Goal: Task Accomplishment & Management: Manage account settings

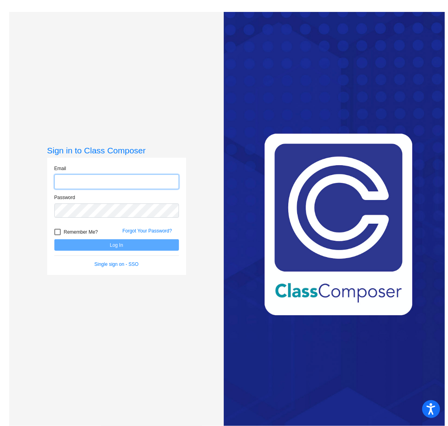
type input "[EMAIL_ADDRESS][DOMAIN_NAME]"
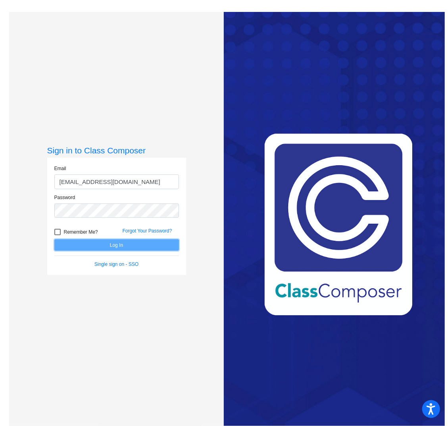
click at [118, 249] on button "Log In" at bounding box center [116, 245] width 125 height 12
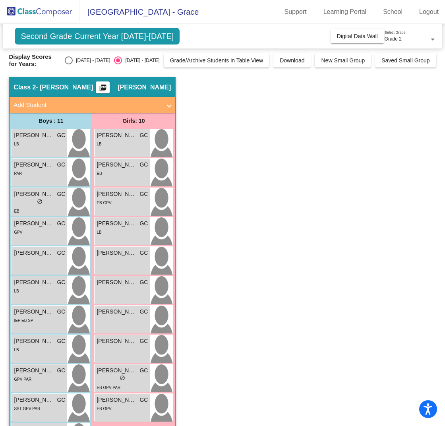
click at [73, 59] on div "Select an option" at bounding box center [69, 60] width 8 height 8
click at [69, 64] on input "[DATE] - [DATE]" at bounding box center [68, 64] width 0 height 0
radio input "true"
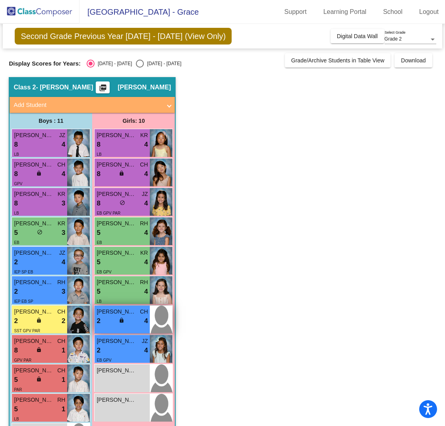
click at [129, 319] on div "2 lock do_not_disturb_alt 4" at bounding box center [122, 321] width 51 height 10
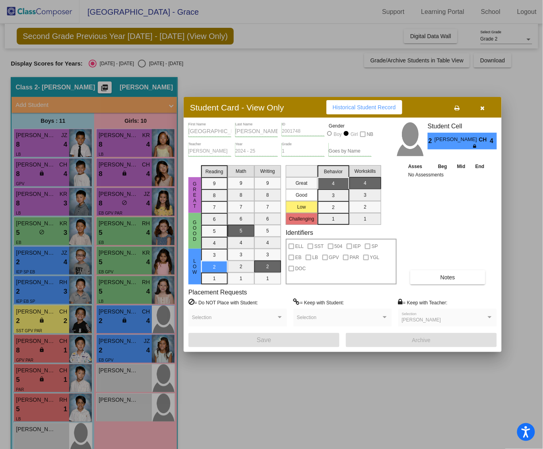
click at [125, 369] on div at bounding box center [271, 224] width 543 height 449
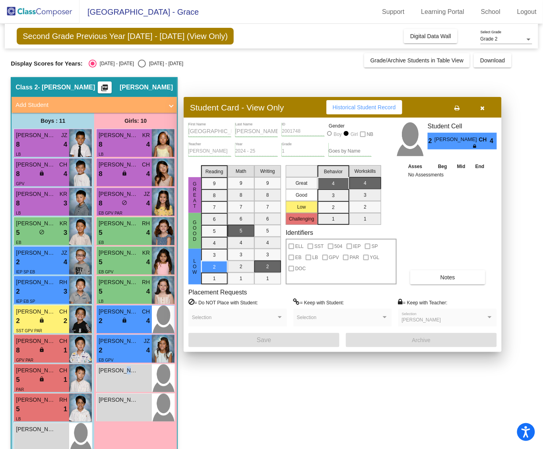
click at [125, 369] on span "[PERSON_NAME]" at bounding box center [118, 370] width 40 height 8
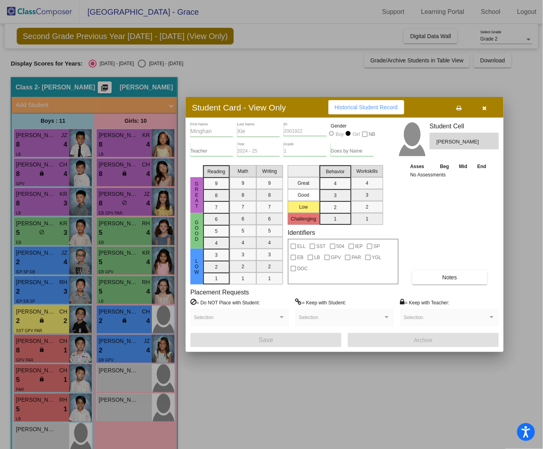
click at [221, 172] on mat-selection-list "Reading 9 8 7 6 5 4 3 2 1" at bounding box center [216, 223] width 27 height 122
click at [488, 106] on button "button" at bounding box center [483, 107] width 25 height 14
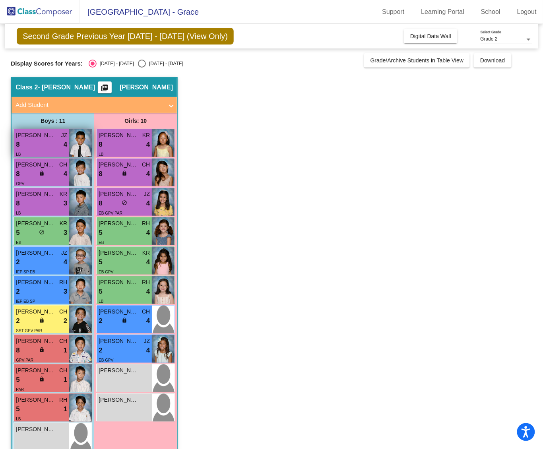
click at [46, 141] on div "8 lock do_not_disturb_alt 4" at bounding box center [41, 144] width 51 height 10
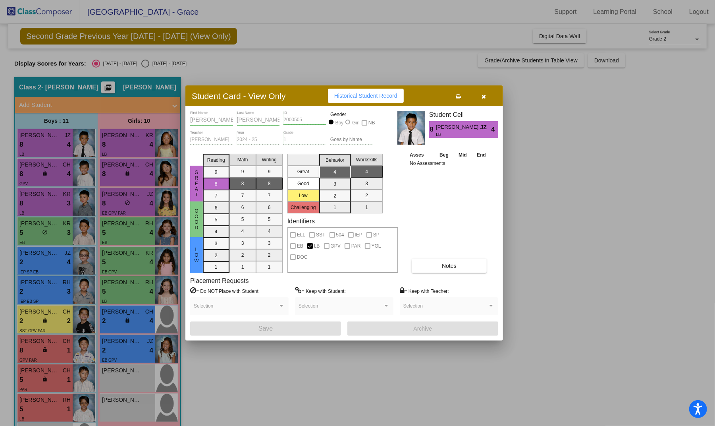
click at [126, 148] on div at bounding box center [357, 213] width 715 height 426
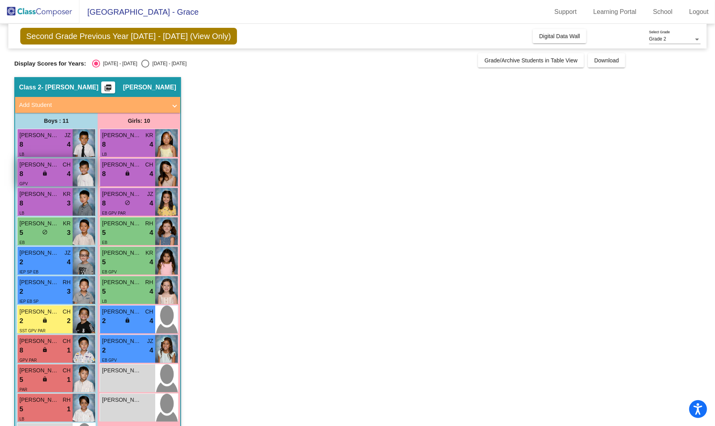
click at [79, 176] on img at bounding box center [84, 172] width 23 height 28
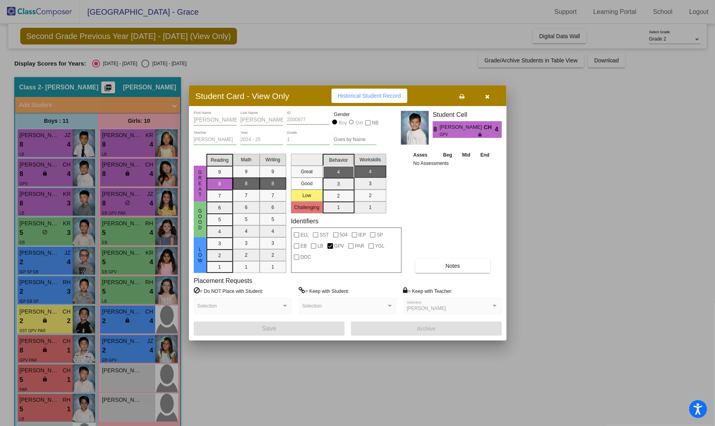
click at [443, 265] on button "Notes" at bounding box center [452, 266] width 75 height 14
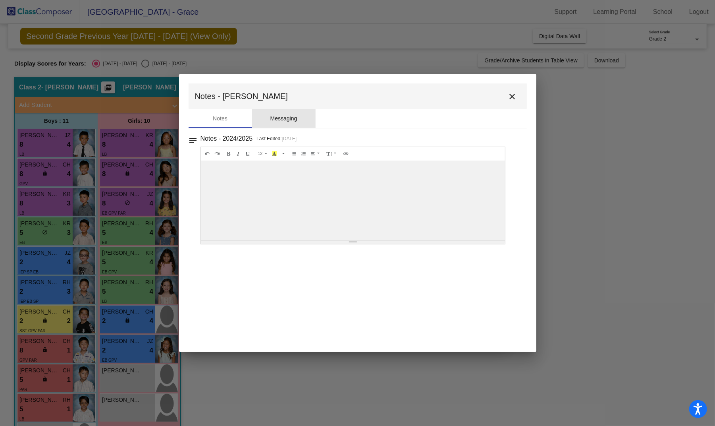
click at [289, 117] on div "Messaging" at bounding box center [283, 118] width 27 height 8
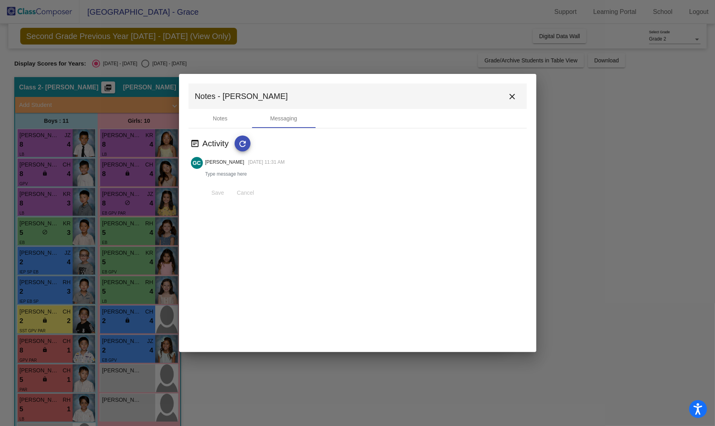
click at [518, 92] on button "close" at bounding box center [513, 96] width 16 height 16
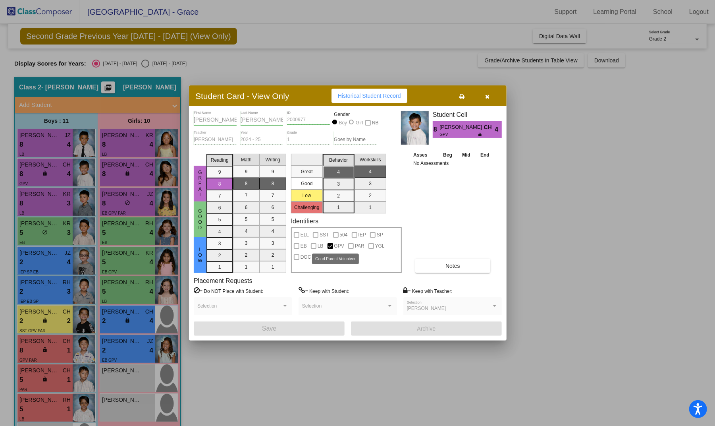
click at [331, 243] on div at bounding box center [331, 246] width 6 height 6
click at [60, 346] on div at bounding box center [357, 213] width 715 height 426
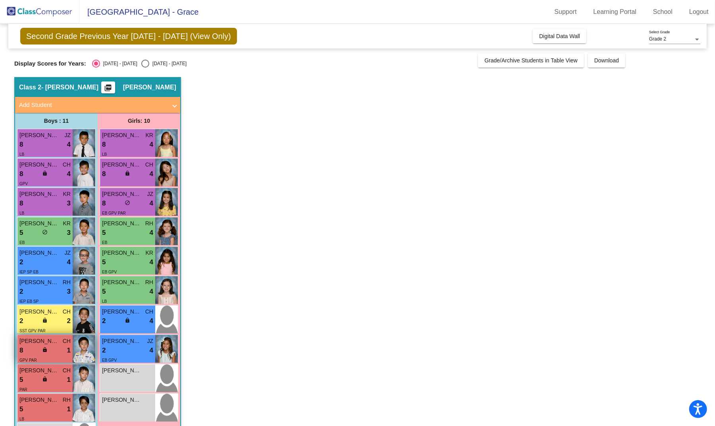
click at [82, 353] on img at bounding box center [84, 349] width 23 height 28
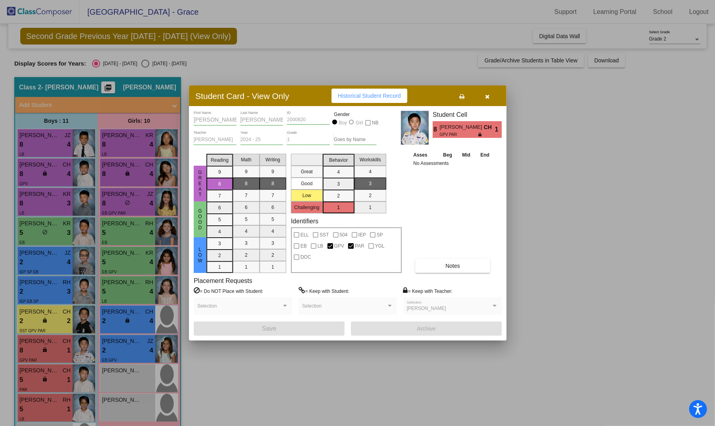
click at [52, 383] on div at bounding box center [357, 213] width 715 height 426
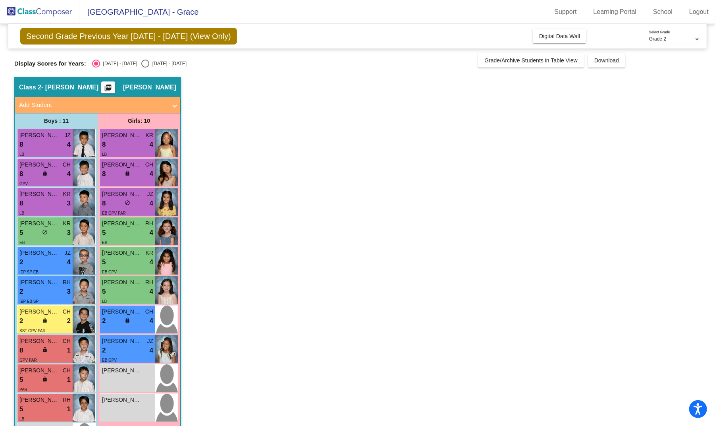
click at [52, 383] on div "5 lock do_not_disturb_alt 1" at bounding box center [44, 380] width 51 height 10
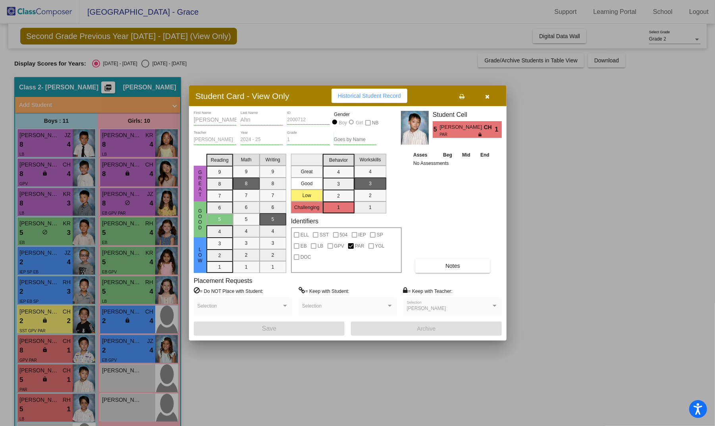
click at [54, 395] on div at bounding box center [357, 213] width 715 height 426
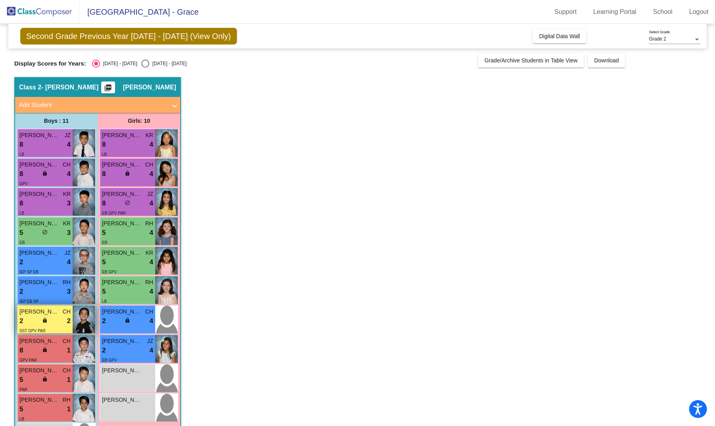
click at [56, 323] on div "2 lock do_not_disturb_alt 2" at bounding box center [44, 321] width 51 height 10
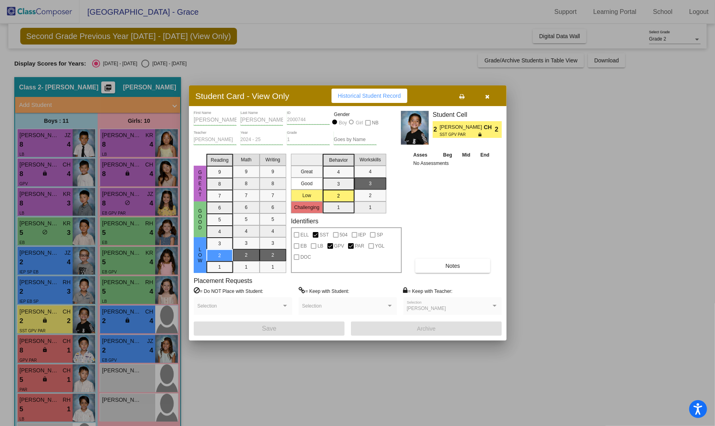
click at [52, 395] on div at bounding box center [357, 213] width 715 height 426
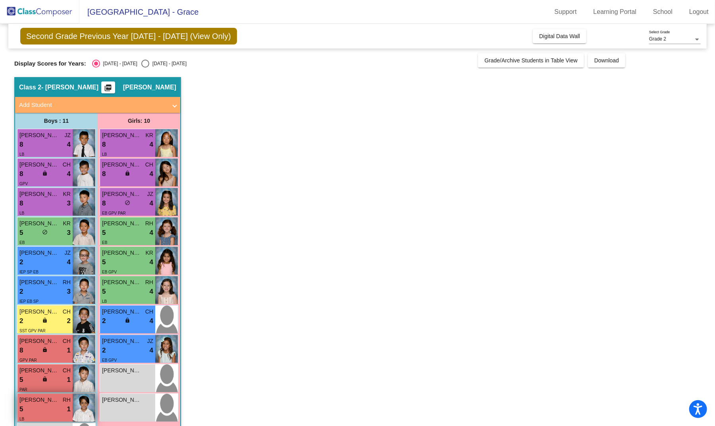
click at [56, 395] on div "5 lock do_not_disturb_alt 1" at bounding box center [44, 409] width 51 height 10
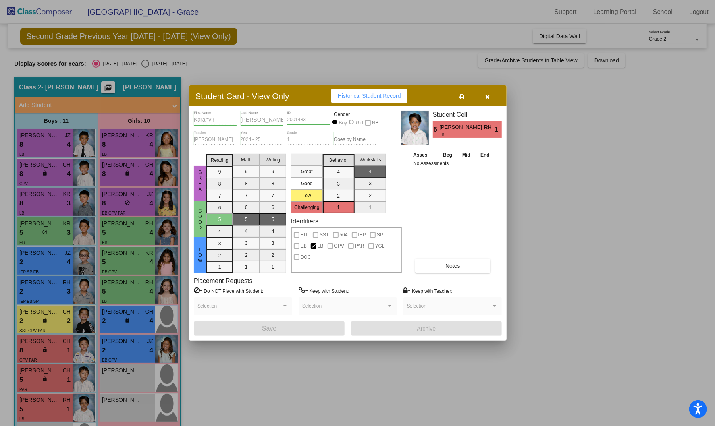
click at [120, 200] on div at bounding box center [357, 213] width 715 height 426
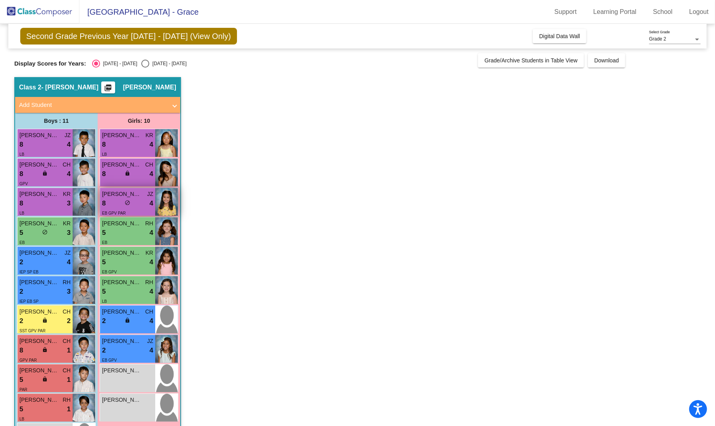
click at [129, 201] on span "do_not_disturb_alt" at bounding box center [128, 203] width 6 height 6
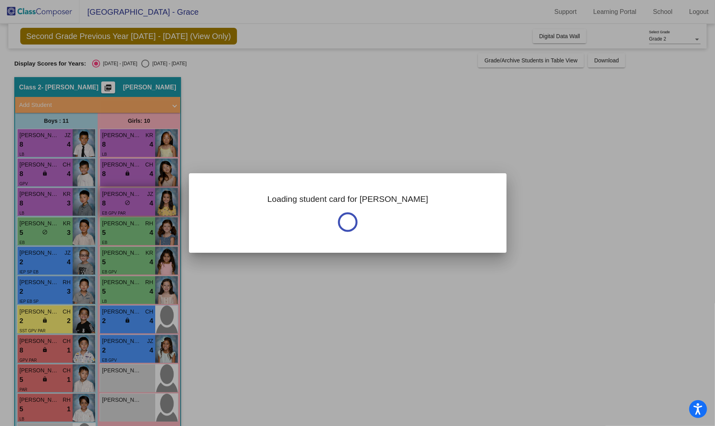
click at [129, 201] on div at bounding box center [357, 213] width 715 height 426
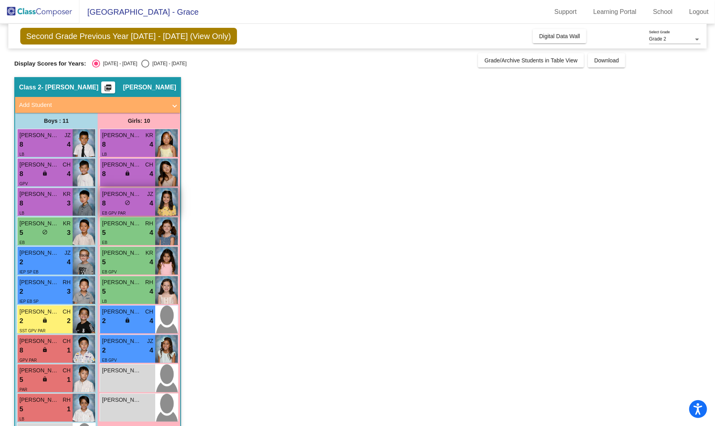
click at [129, 201] on span "do_not_disturb_alt" at bounding box center [128, 203] width 6 height 6
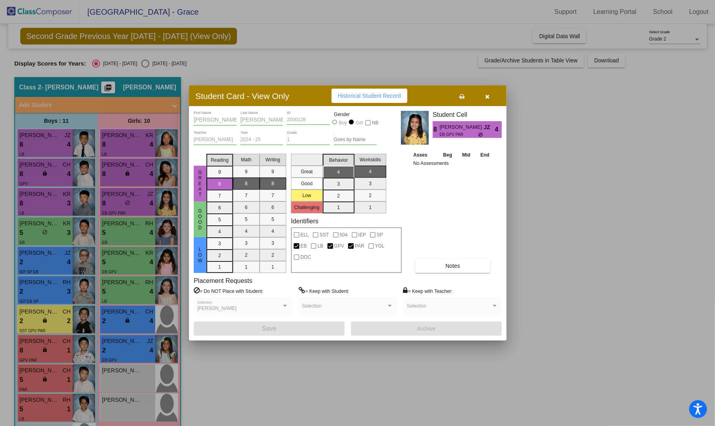
click at [134, 345] on div at bounding box center [357, 213] width 715 height 426
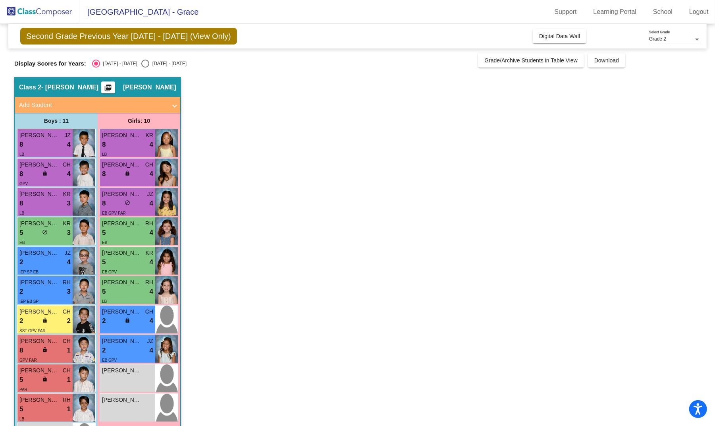
click at [134, 345] on span "[PERSON_NAME]" at bounding box center [122, 341] width 40 height 8
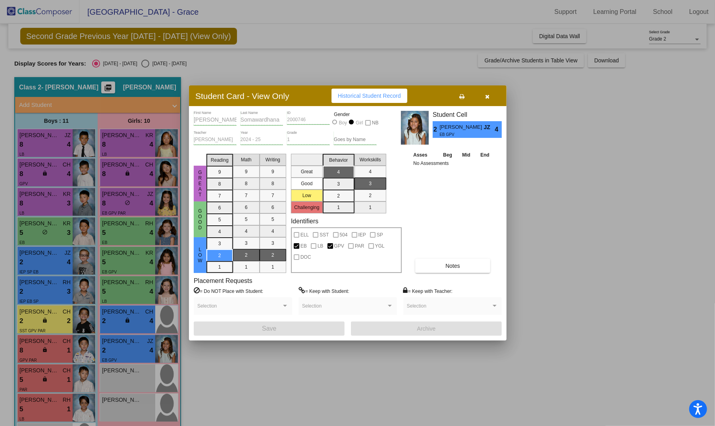
click at [171, 261] on div at bounding box center [357, 213] width 715 height 426
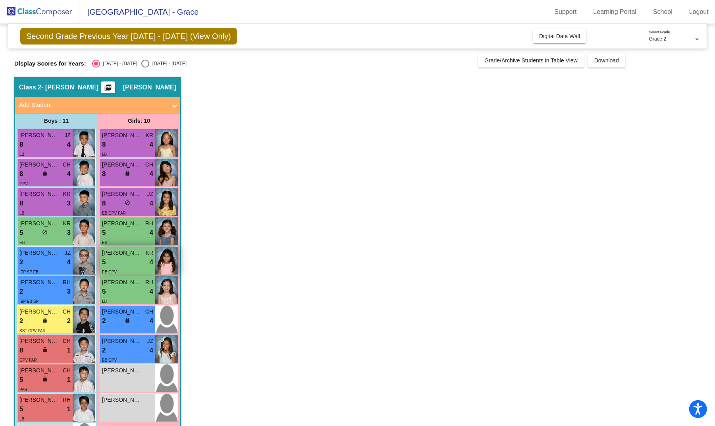
click at [164, 262] on img at bounding box center [166, 261] width 23 height 28
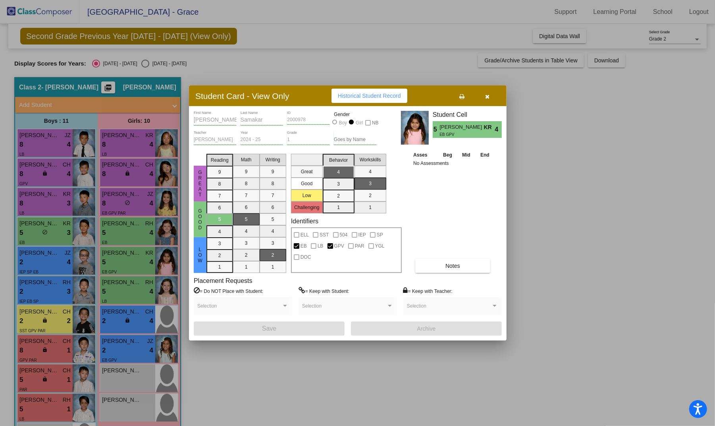
click at [484, 98] on button "button" at bounding box center [487, 96] width 25 height 14
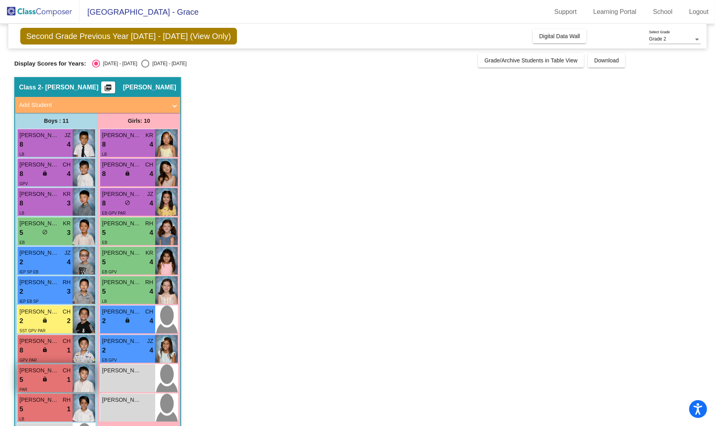
click at [53, 377] on div "5 lock do_not_disturb_alt 1" at bounding box center [44, 380] width 51 height 10
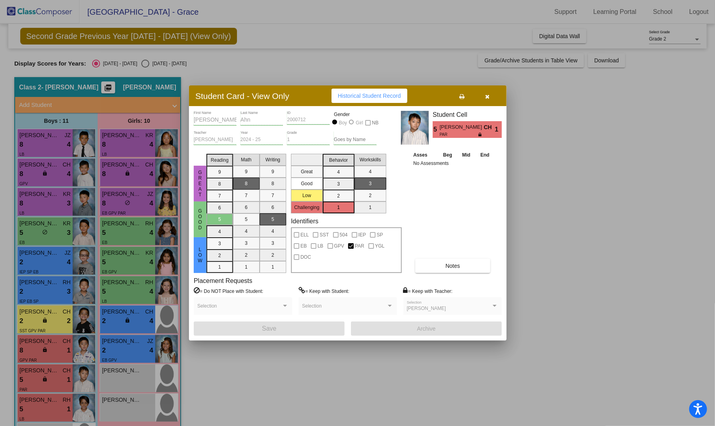
click at [53, 288] on div at bounding box center [357, 213] width 715 height 426
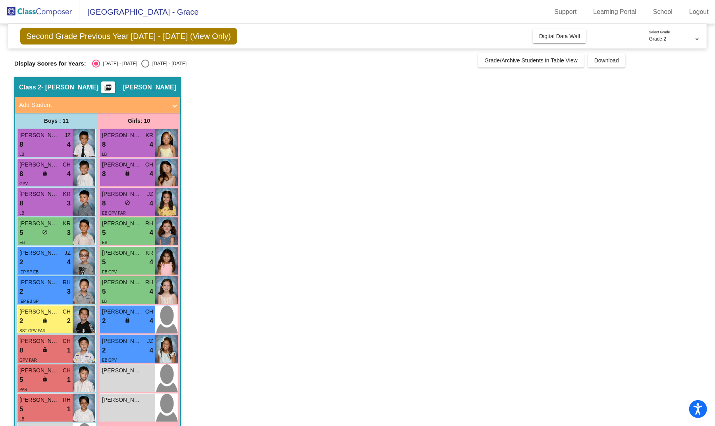
click at [53, 288] on div "2 lock do_not_disturb_alt 3" at bounding box center [44, 291] width 51 height 10
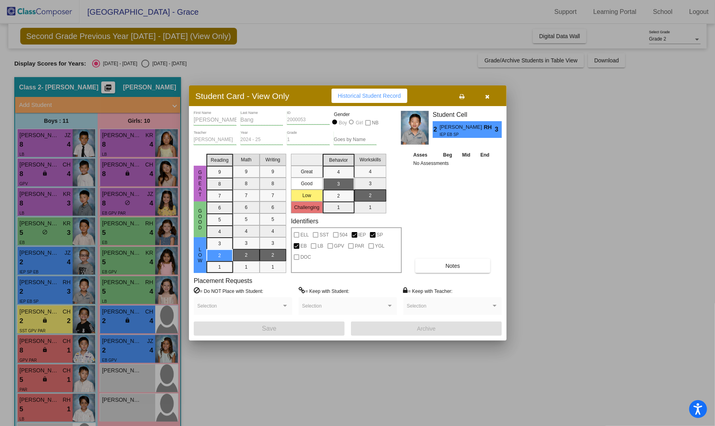
click at [117, 319] on div at bounding box center [357, 213] width 715 height 426
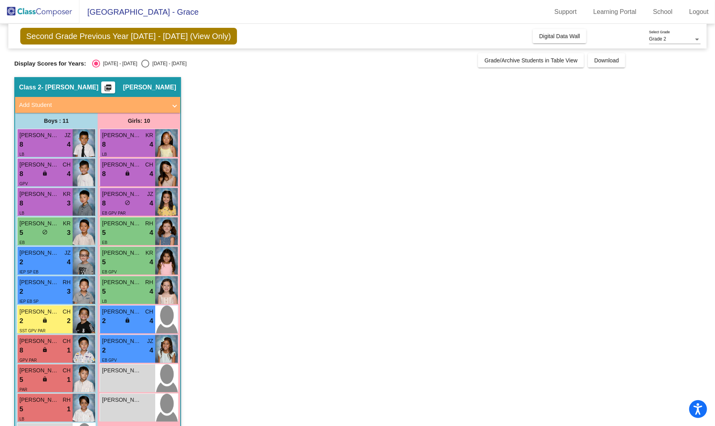
click at [117, 319] on div "2 lock do_not_disturb_alt 4" at bounding box center [127, 321] width 51 height 10
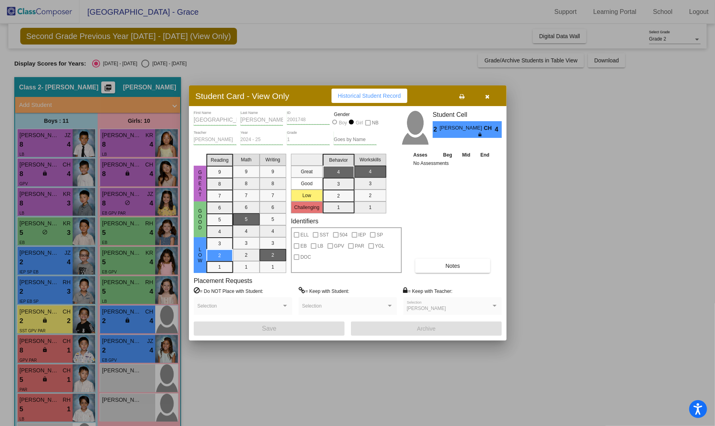
click at [123, 232] on div at bounding box center [357, 213] width 715 height 426
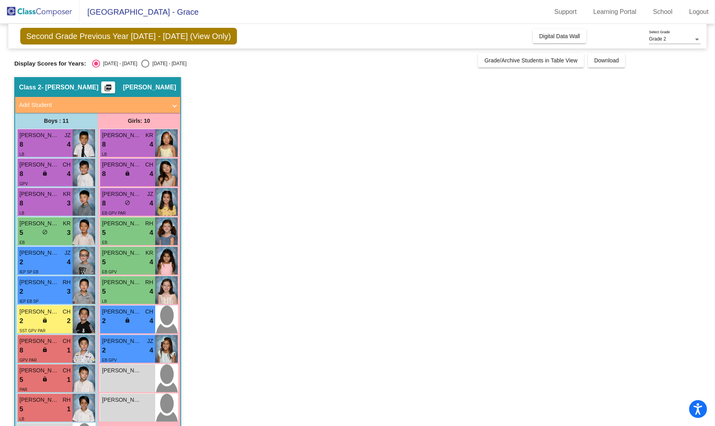
click at [123, 232] on div "5 lock do_not_disturb_alt 4" at bounding box center [127, 233] width 51 height 10
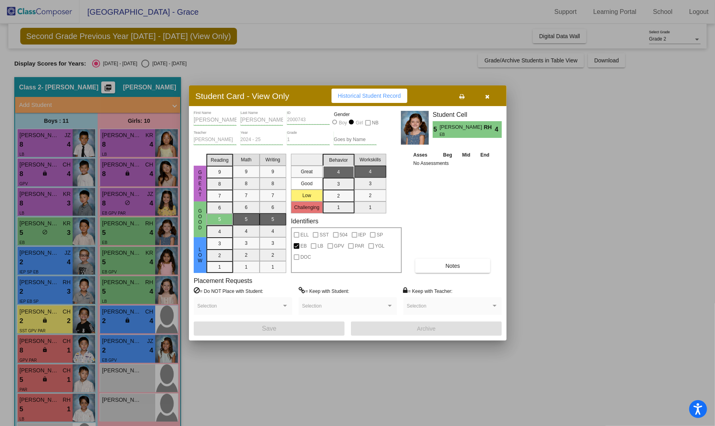
click at [134, 203] on div at bounding box center [357, 213] width 715 height 426
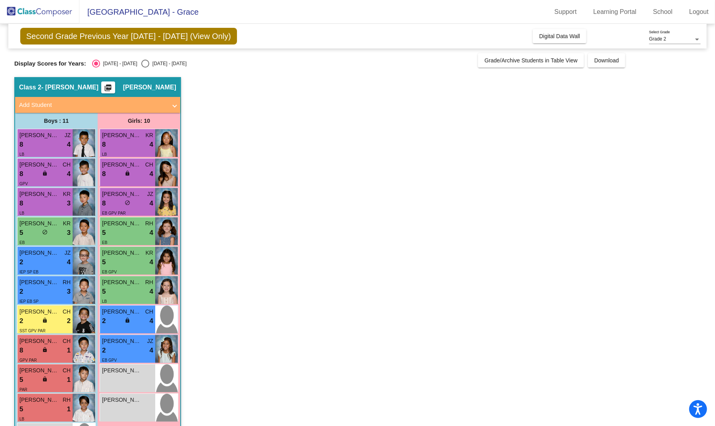
click at [134, 203] on div "8 lock do_not_disturb_alt 4" at bounding box center [127, 203] width 51 height 10
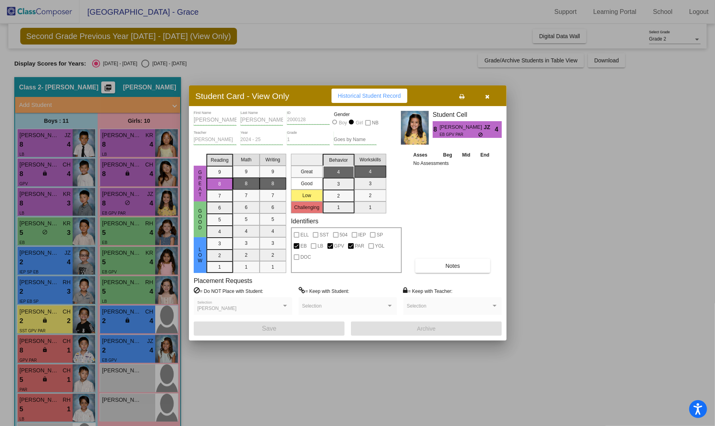
click at [448, 207] on div "Asses Beg Mid End No Assessments Notes" at bounding box center [452, 212] width 83 height 122
click at [52, 232] on div at bounding box center [357, 213] width 715 height 426
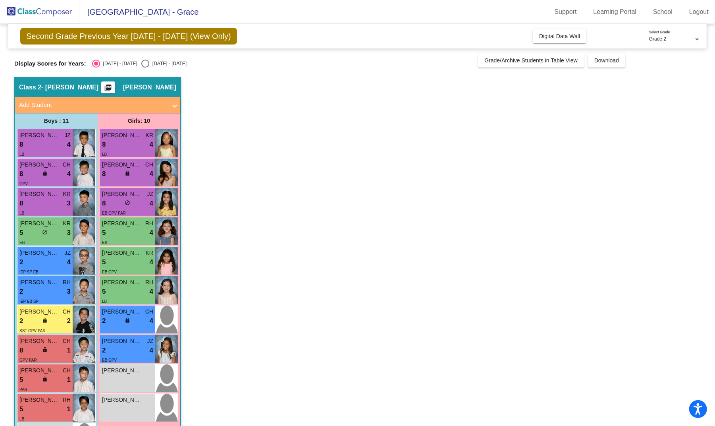
click at [52, 232] on div "5 lock do_not_disturb_alt 3" at bounding box center [44, 233] width 51 height 10
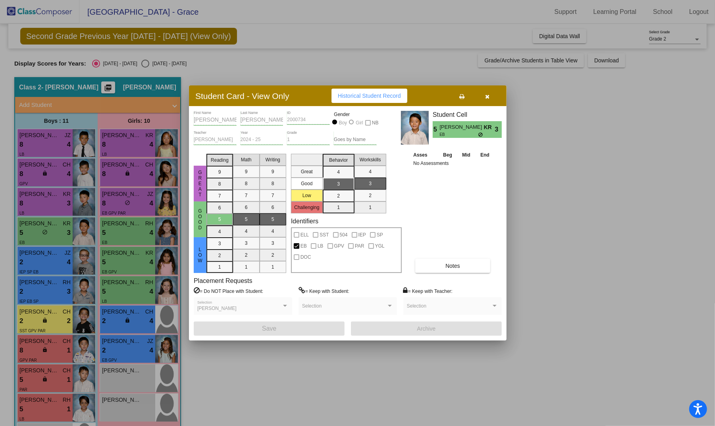
click at [285, 390] on div at bounding box center [357, 213] width 715 height 426
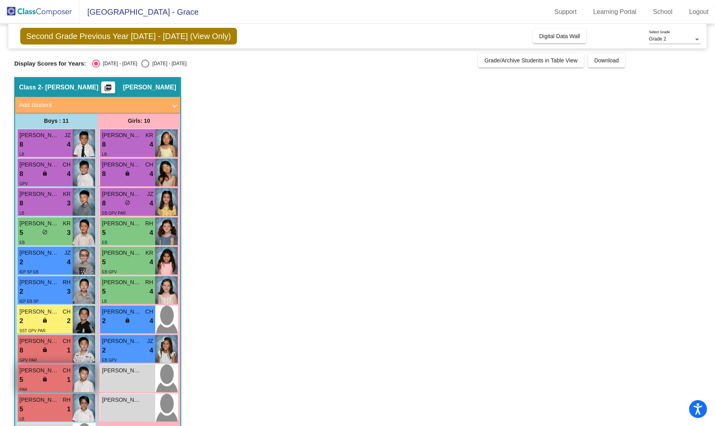
scroll to position [38, 0]
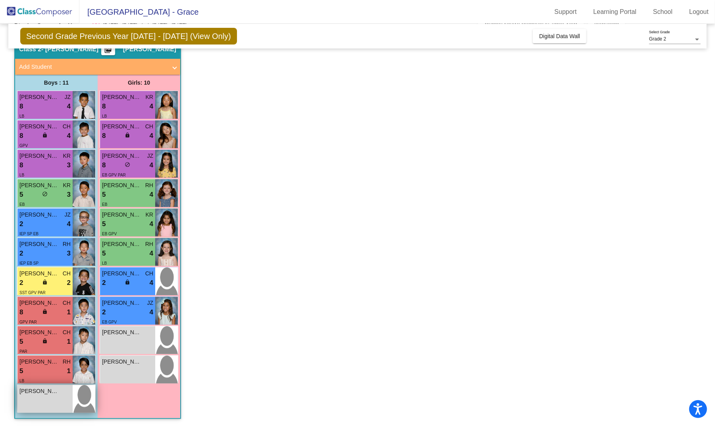
click at [56, 395] on div "[PERSON_NAME] lock do_not_disturb_alt" at bounding box center [44, 399] width 55 height 28
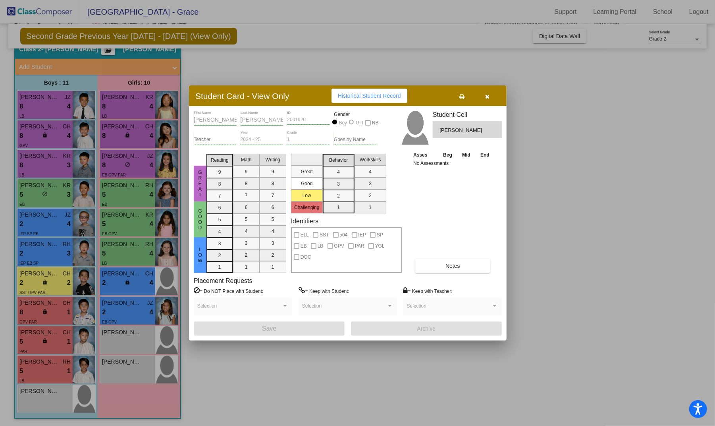
click at [49, 219] on div at bounding box center [357, 213] width 715 height 426
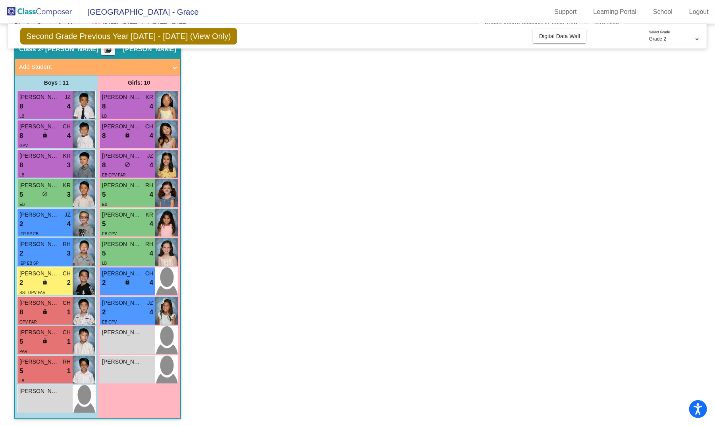
click at [49, 219] on div "2 lock do_not_disturb_alt 4" at bounding box center [44, 224] width 51 height 10
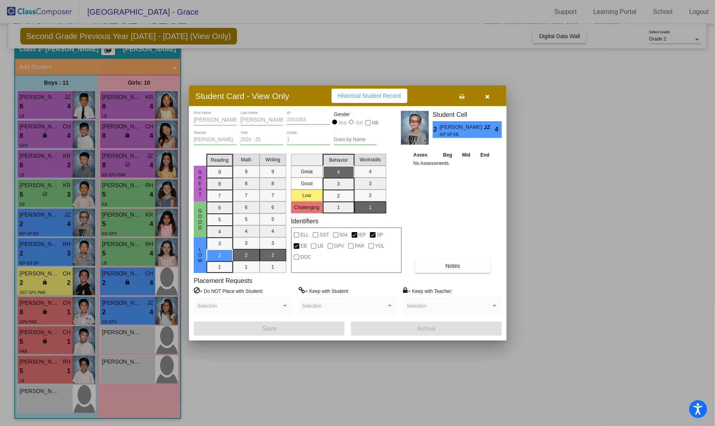
click at [133, 310] on div at bounding box center [357, 213] width 715 height 426
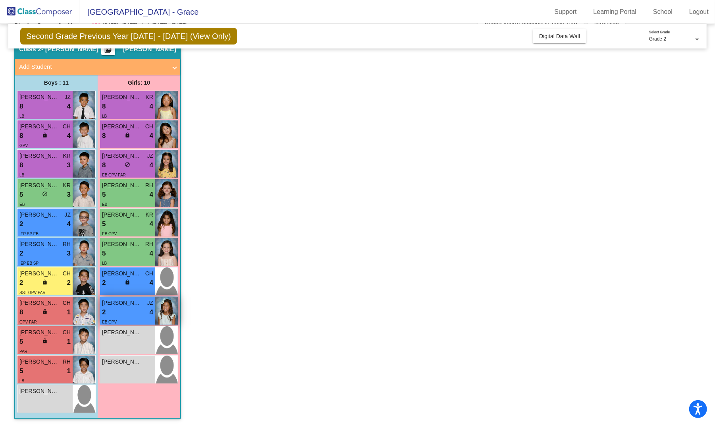
click at [133, 310] on div "2 lock do_not_disturb_alt 4" at bounding box center [127, 312] width 51 height 10
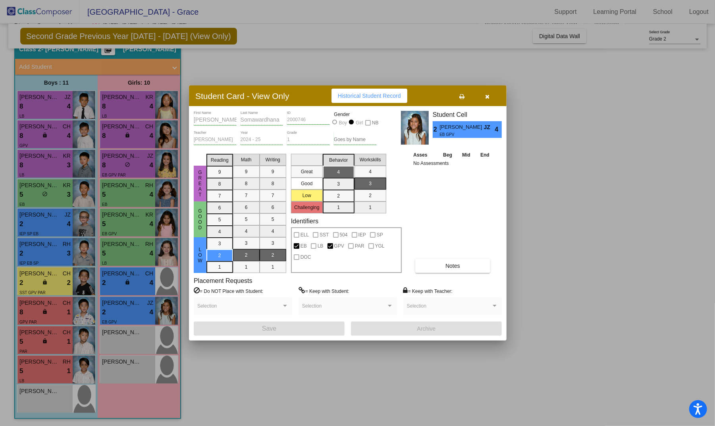
click at [43, 364] on div at bounding box center [357, 213] width 715 height 426
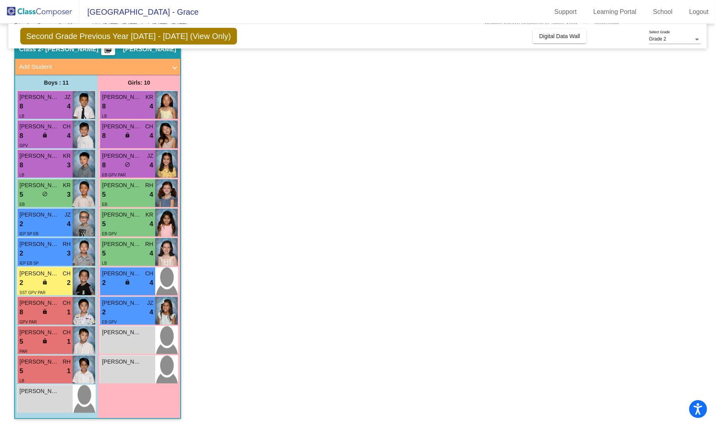
click at [43, 364] on span "[PERSON_NAME]" at bounding box center [39, 361] width 40 height 8
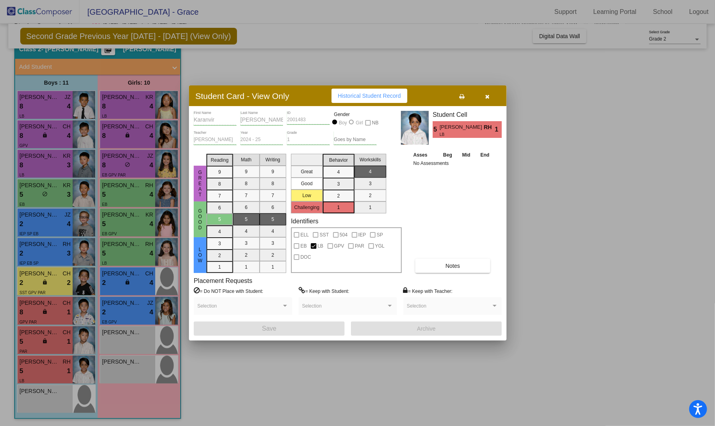
click at [129, 224] on div at bounding box center [357, 213] width 715 height 426
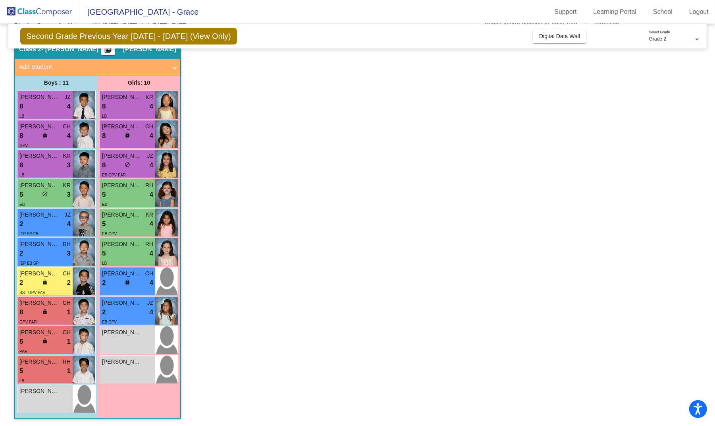
click at [129, 224] on div "5 lock do_not_disturb_alt 4" at bounding box center [127, 224] width 51 height 10
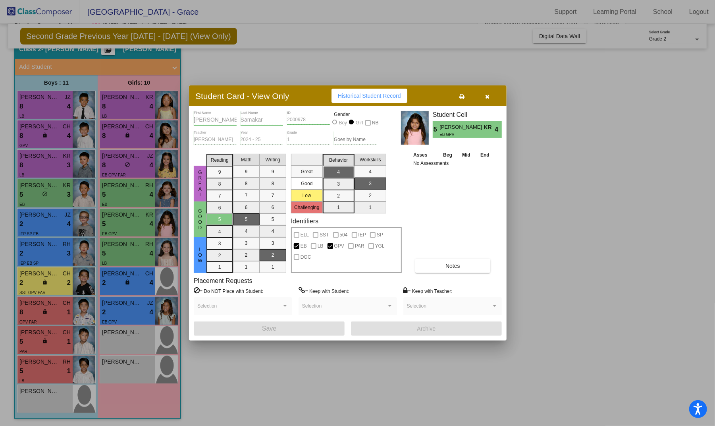
click at [132, 242] on div at bounding box center [357, 213] width 715 height 426
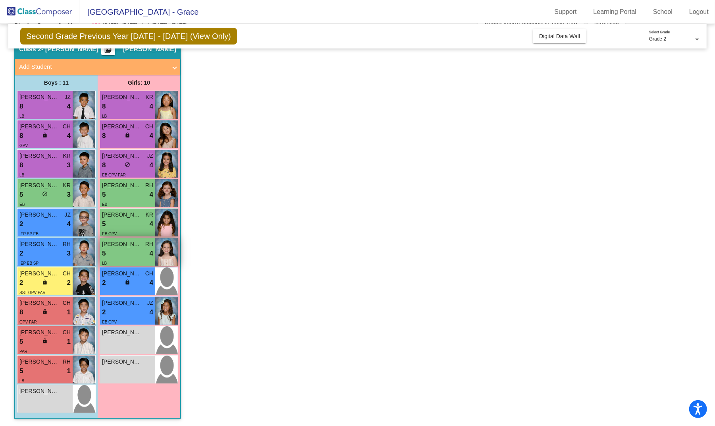
click at [133, 249] on div "5 lock do_not_disturb_alt 4" at bounding box center [127, 253] width 51 height 10
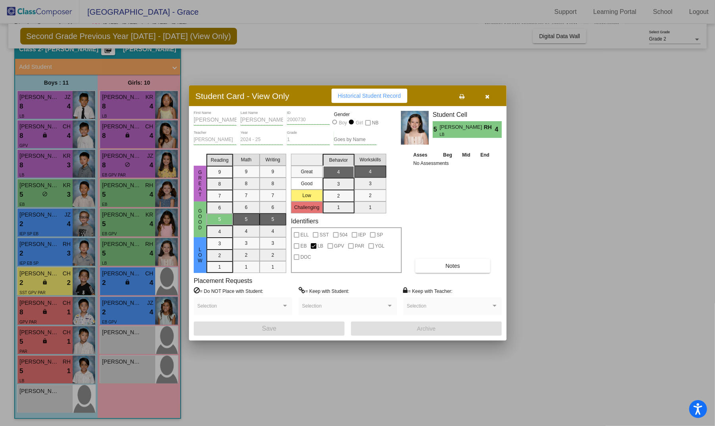
click at [218, 56] on div at bounding box center [357, 213] width 715 height 426
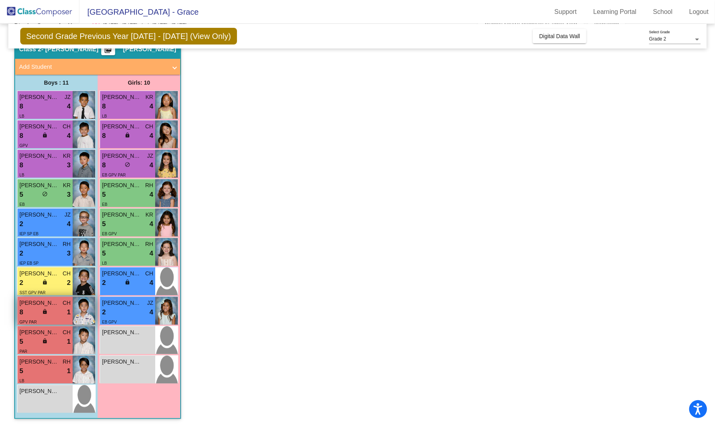
click at [48, 311] on div "8 lock do_not_disturb_alt 1" at bounding box center [44, 312] width 51 height 10
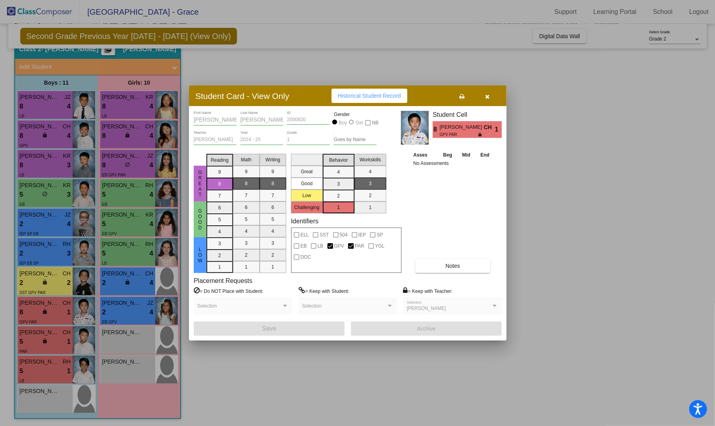
click at [240, 58] on div at bounding box center [357, 213] width 715 height 426
